Goal: Information Seeking & Learning: Learn about a topic

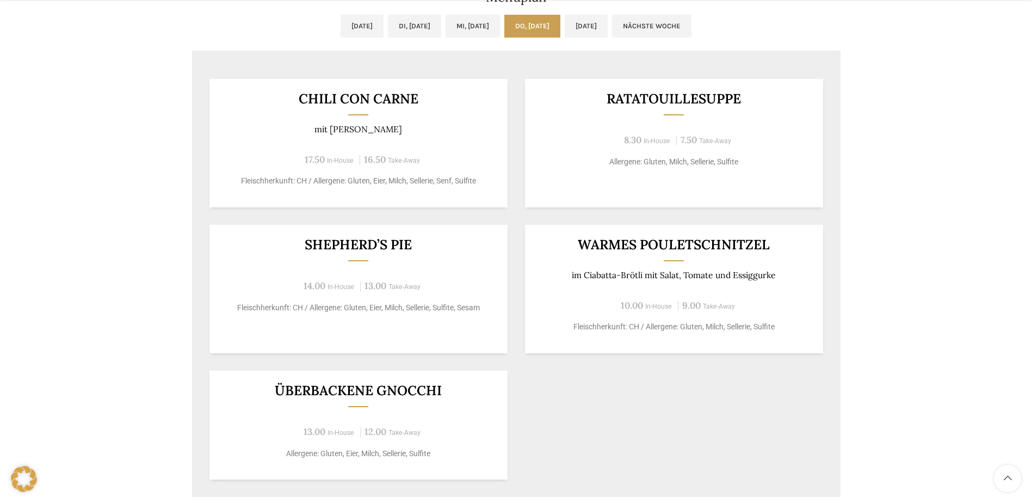
scroll to position [653, 0]
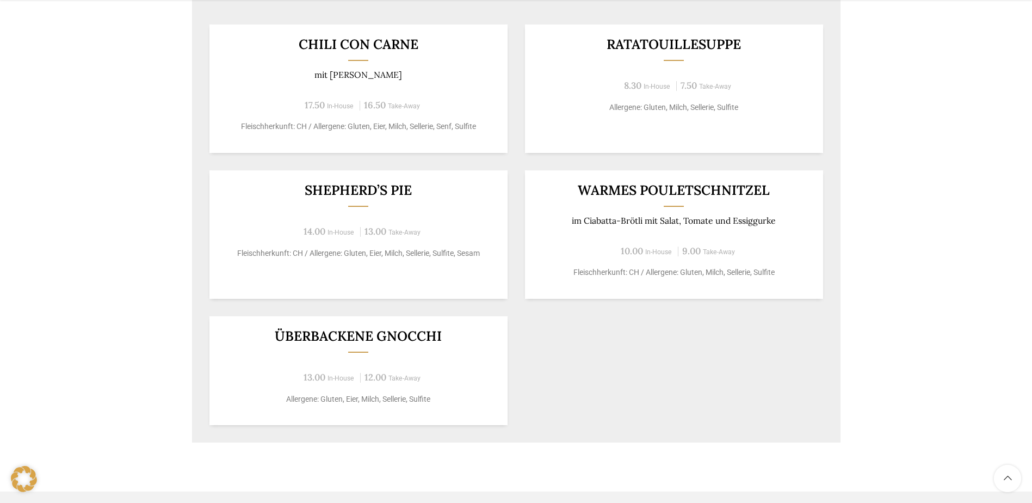
click at [724, 249] on span "Take-Away" at bounding box center [719, 252] width 32 height 8
drag, startPoint x: 749, startPoint y: 249, endPoint x: 686, endPoint y: 247, distance: 62.6
click at [686, 247] on div "10.00 In-House 9.00 Take-Away" at bounding box center [673, 251] width 271 height 15
drag, startPoint x: 686, startPoint y: 247, endPoint x: 727, endPoint y: 249, distance: 40.8
click at [727, 249] on span "Take-Away" at bounding box center [719, 252] width 32 height 8
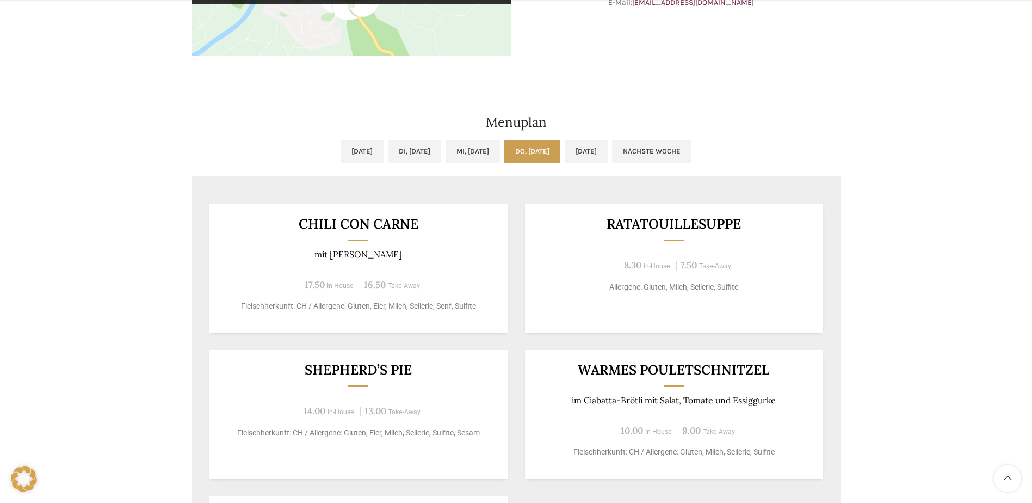
scroll to position [489, 0]
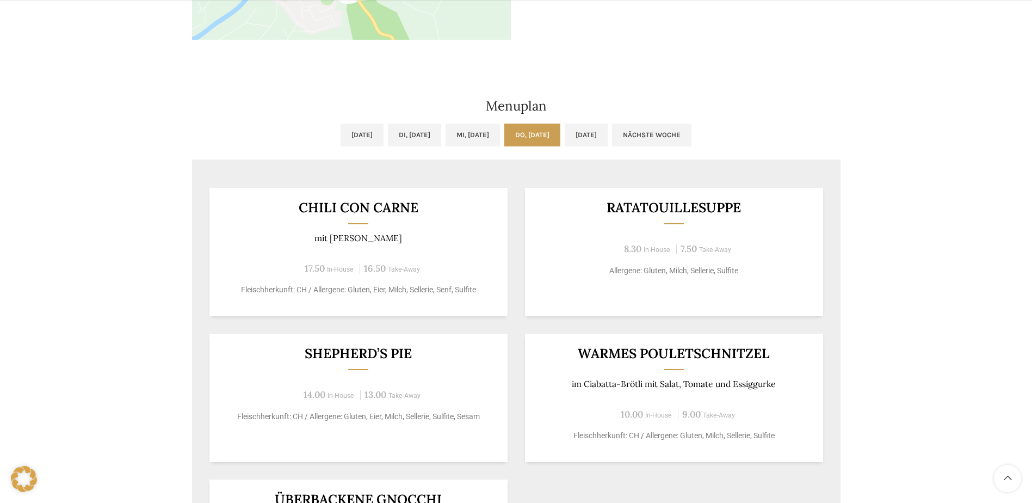
click at [419, 271] on span "Take-Away" at bounding box center [404, 269] width 32 height 8
drag, startPoint x: 420, startPoint y: 270, endPoint x: 365, endPoint y: 270, distance: 54.9
click at [365, 270] on div "17.50 In-House 16.50 Take-Away" at bounding box center [357, 268] width 271 height 15
drag, startPoint x: 365, startPoint y: 270, endPoint x: 433, endPoint y: 269, distance: 68.5
click at [433, 269] on div "17.50 In-House 16.50 Take-Away" at bounding box center [357, 268] width 271 height 15
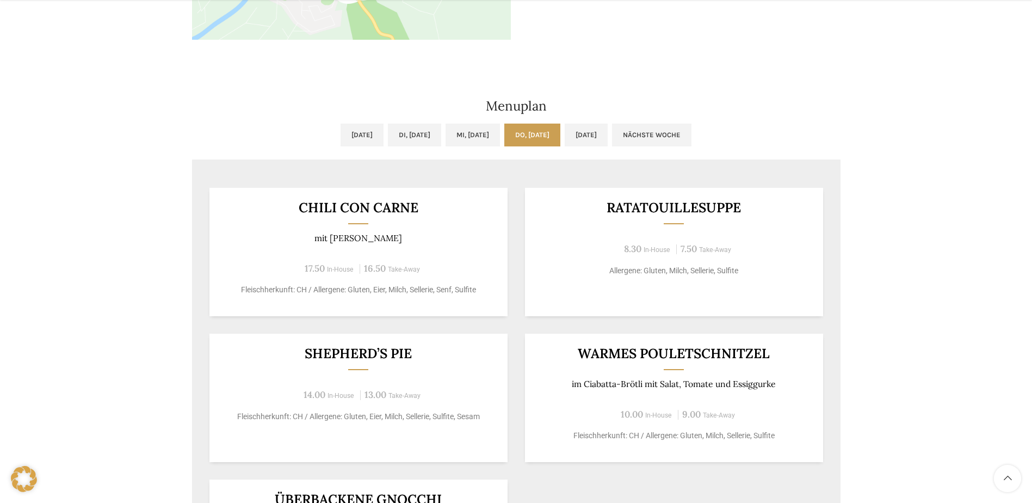
click at [424, 233] on p "mit [PERSON_NAME]" at bounding box center [357, 238] width 271 height 10
